Goal: Navigation & Orientation: Understand site structure

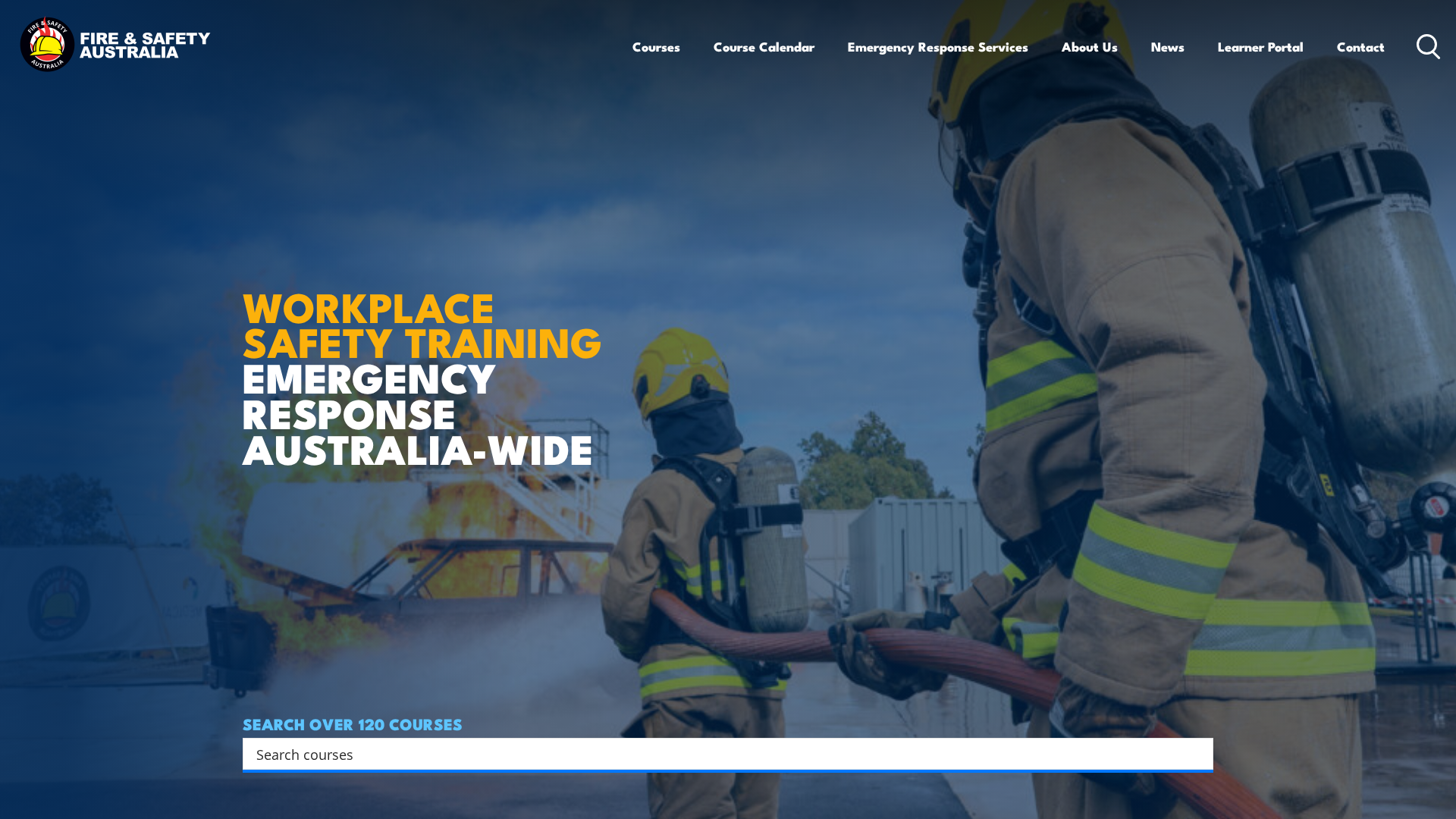
click at [0, 0] on header "Courses Course Calendar Emergency Response Services Services Overview Emergency…" at bounding box center [728, 46] width 1456 height 93
